Goal: Task Accomplishment & Management: Manage account settings

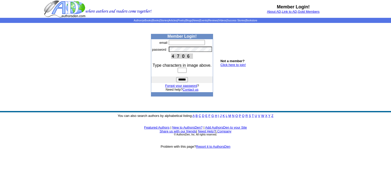
type input "**********"
click at [178, 70] on input "text" at bounding box center [182, 70] width 9 height 5
type input "****"
click at [180, 81] on input "******" at bounding box center [182, 79] width 12 height 5
